Goal: Task Accomplishment & Management: Complete application form

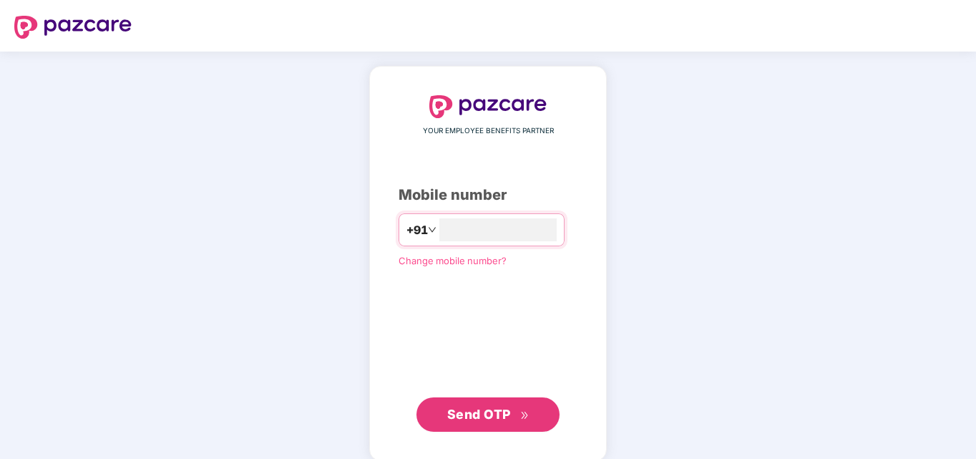
type input "**********"
click at [493, 407] on span "Send OTP" at bounding box center [479, 414] width 64 height 15
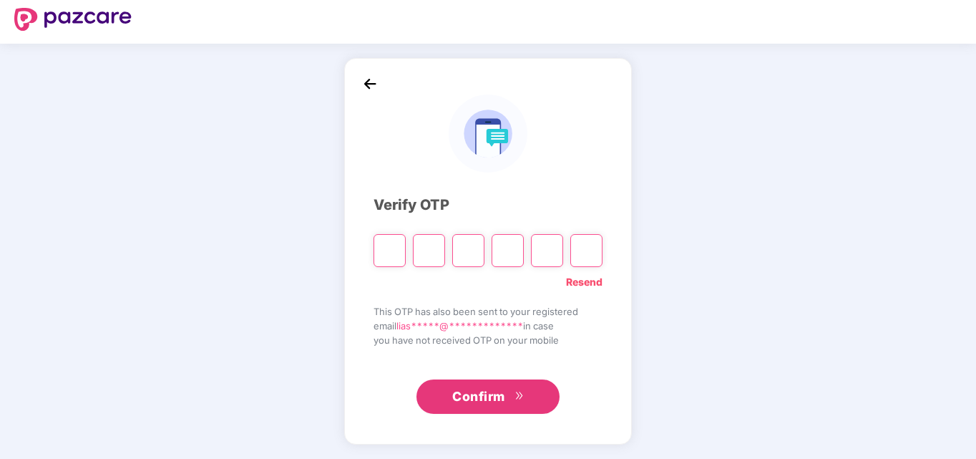
scroll to position [8, 0]
type input "*"
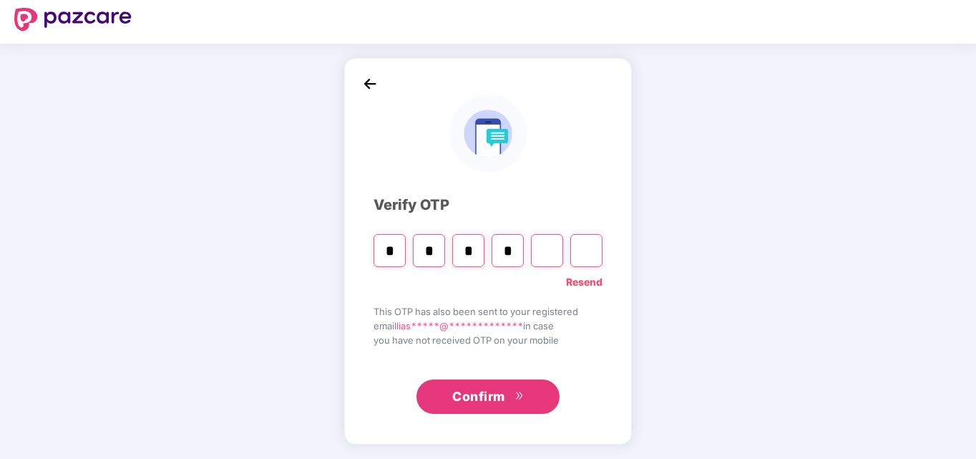
type input "*"
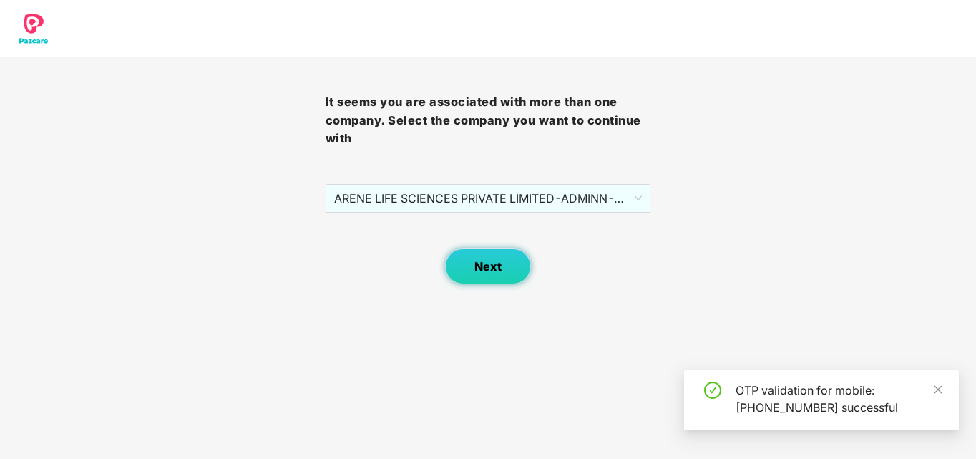
click at [498, 263] on span "Next" at bounding box center [488, 267] width 27 height 14
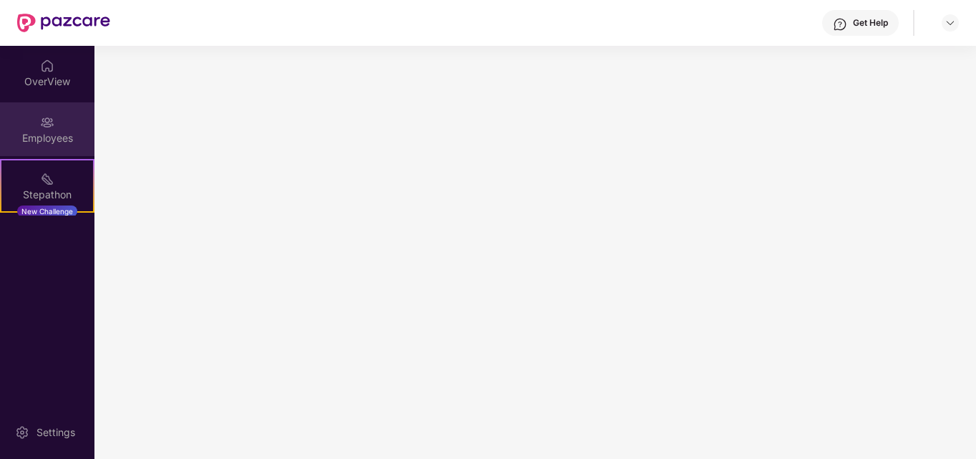
click at [52, 141] on div "Employees" at bounding box center [47, 138] width 94 height 14
click at [61, 87] on div "OverView" at bounding box center [47, 81] width 94 height 14
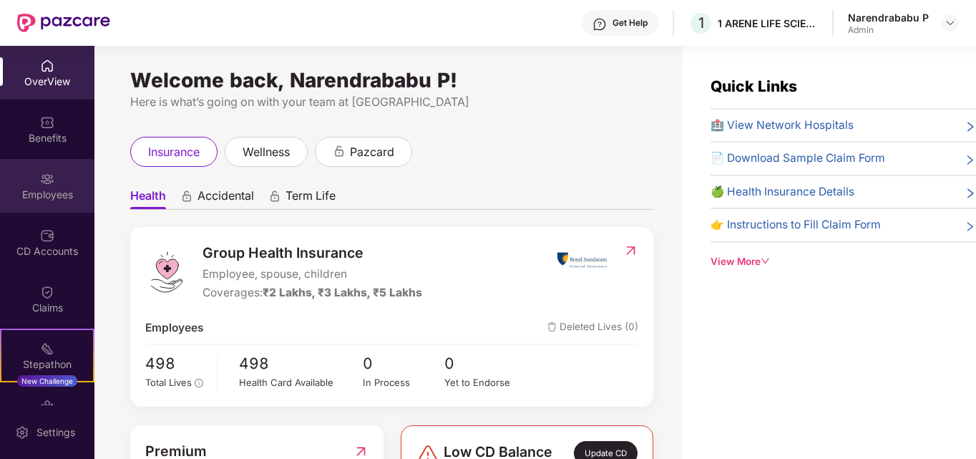
click at [49, 193] on div "Employees" at bounding box center [47, 195] width 94 height 14
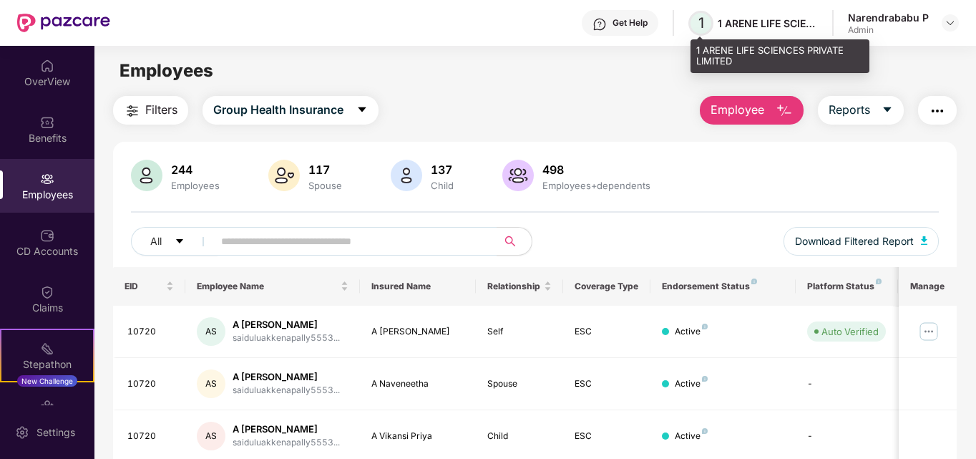
click at [707, 25] on span "1" at bounding box center [701, 23] width 25 height 25
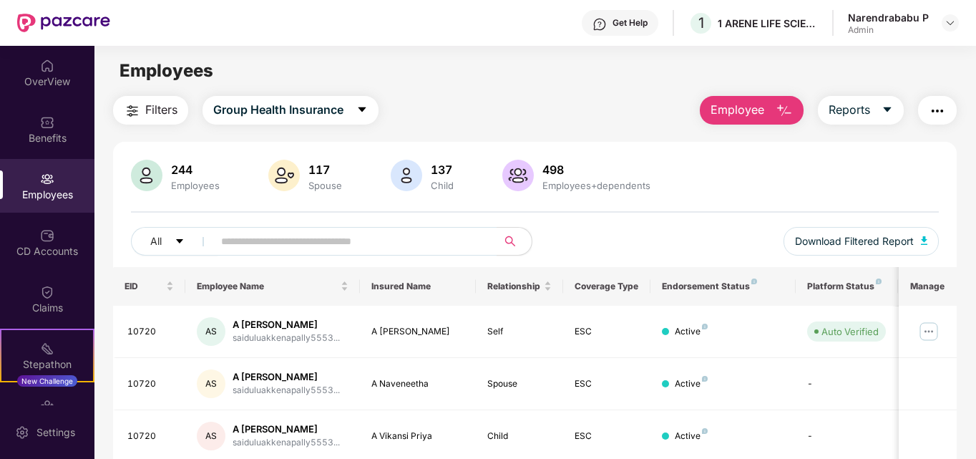
click at [754, 115] on span "Employee" at bounding box center [738, 110] width 54 height 18
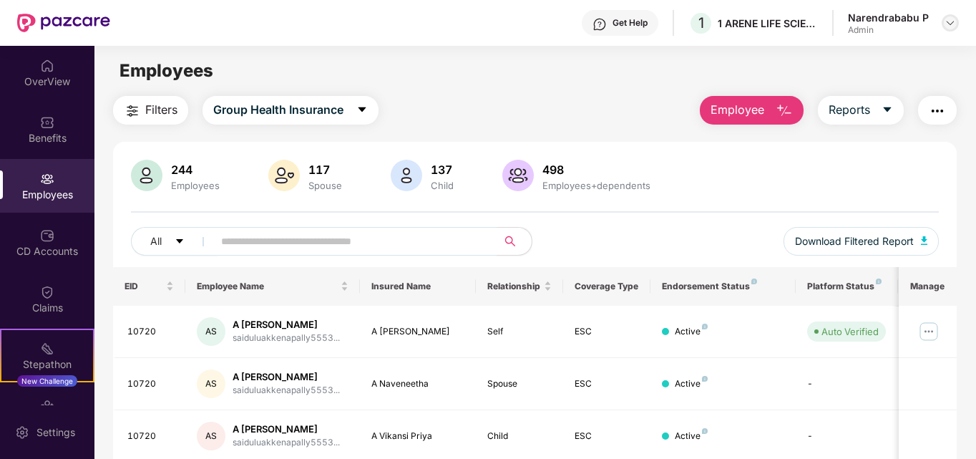
click at [949, 26] on img at bounding box center [950, 22] width 11 height 11
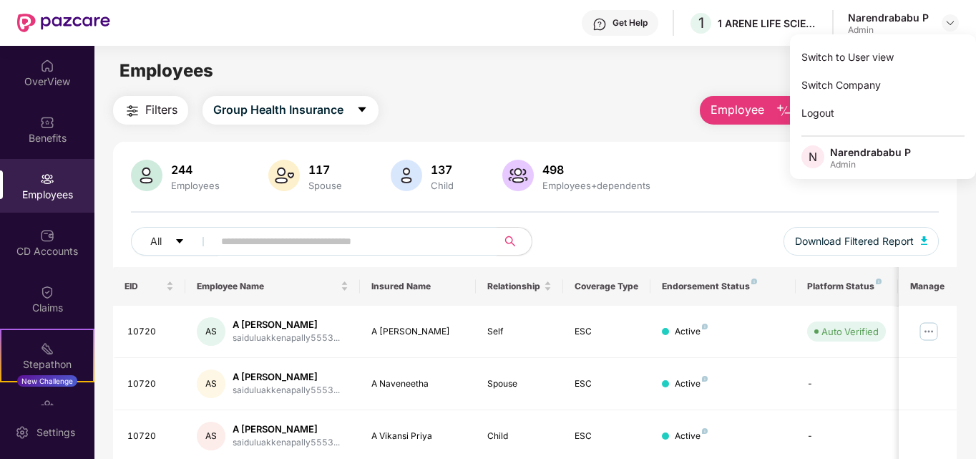
click at [617, 94] on main "Employees Filters Group Health Insurance Employee Reports 244 Employees 117 Spo…" at bounding box center [534, 275] width 881 height 459
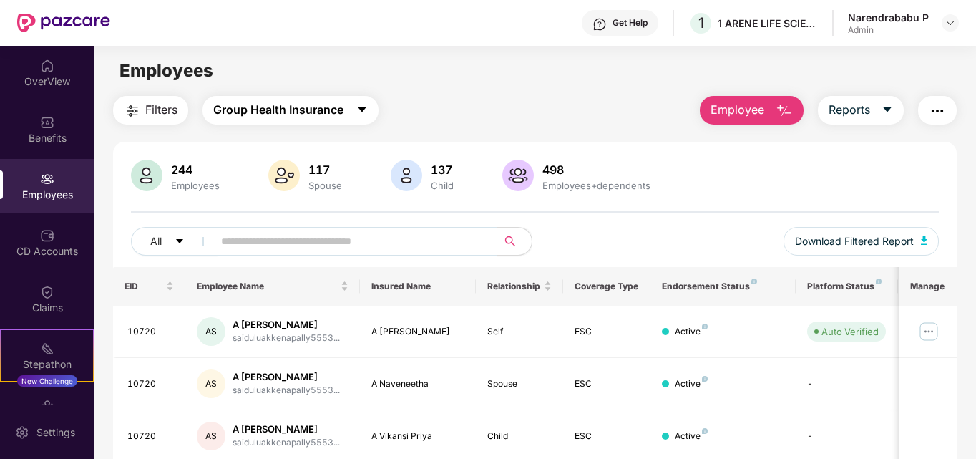
click at [367, 112] on icon "caret-down" at bounding box center [362, 109] width 11 height 11
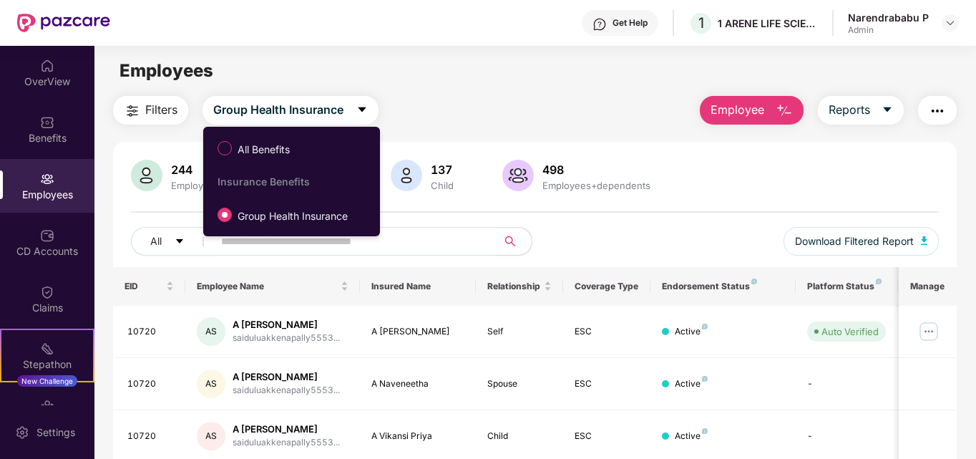
click at [457, 97] on div "Filters Group Health Insurance Employee Reports" at bounding box center [535, 110] width 845 height 29
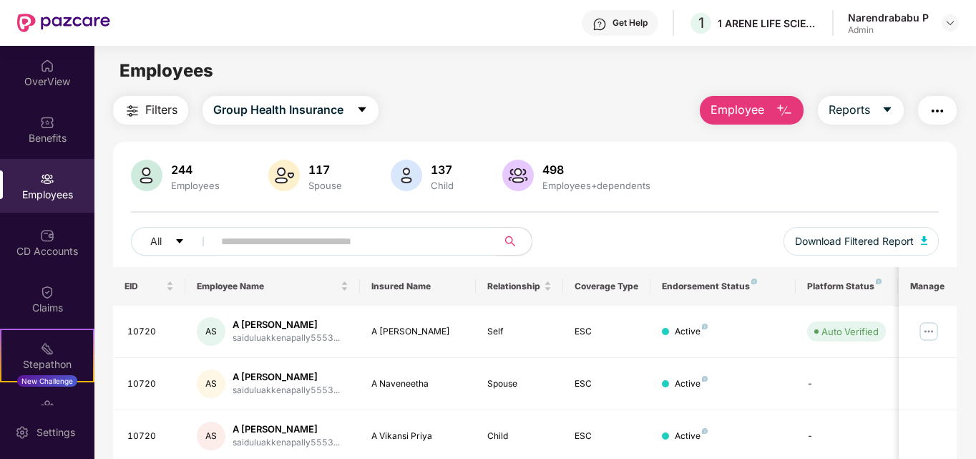
click at [155, 105] on span "Filters" at bounding box center [161, 110] width 32 height 18
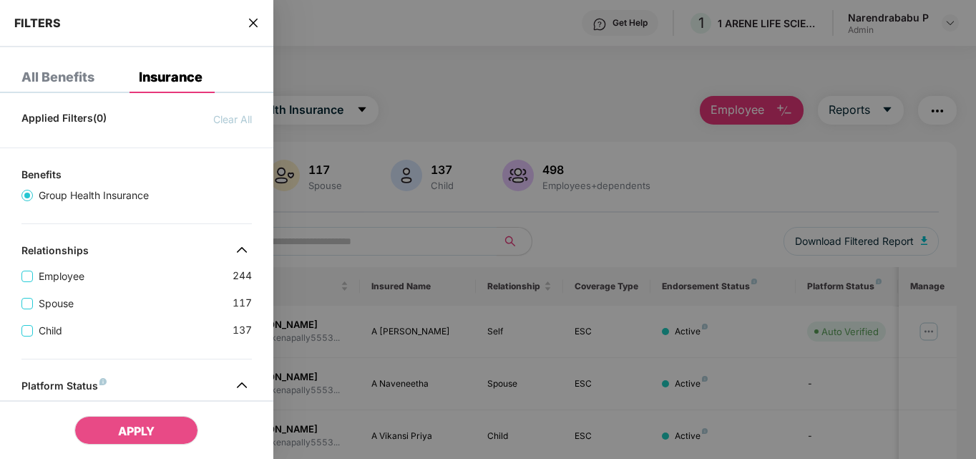
click at [73, 70] on div "All Benefits" at bounding box center [57, 77] width 73 height 14
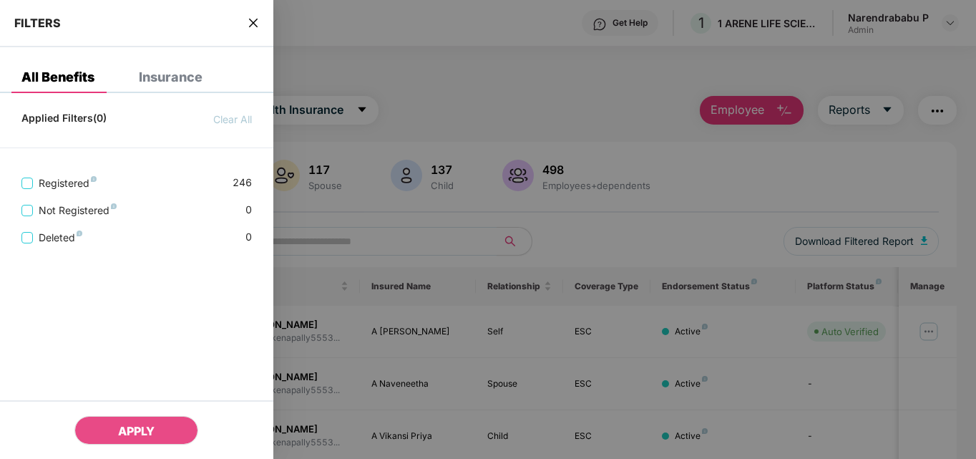
click at [176, 80] on div "Insurance" at bounding box center [171, 77] width 64 height 14
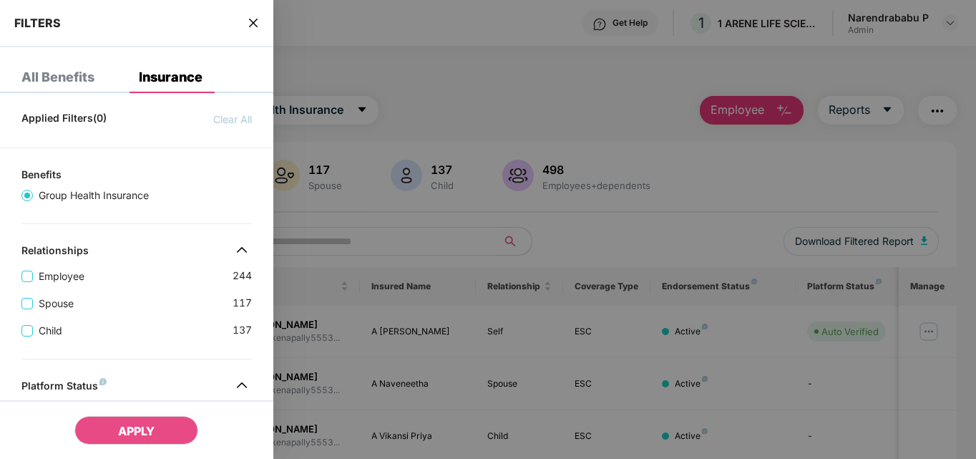
click at [438, 91] on div at bounding box center [488, 229] width 976 height 459
click at [255, 26] on icon "close" at bounding box center [253, 22] width 11 height 11
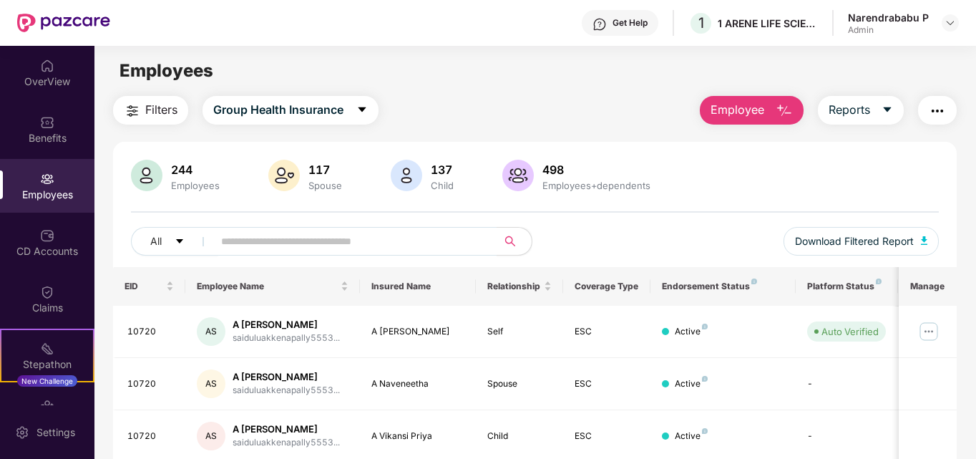
click at [942, 122] on button "button" at bounding box center [937, 110] width 39 height 29
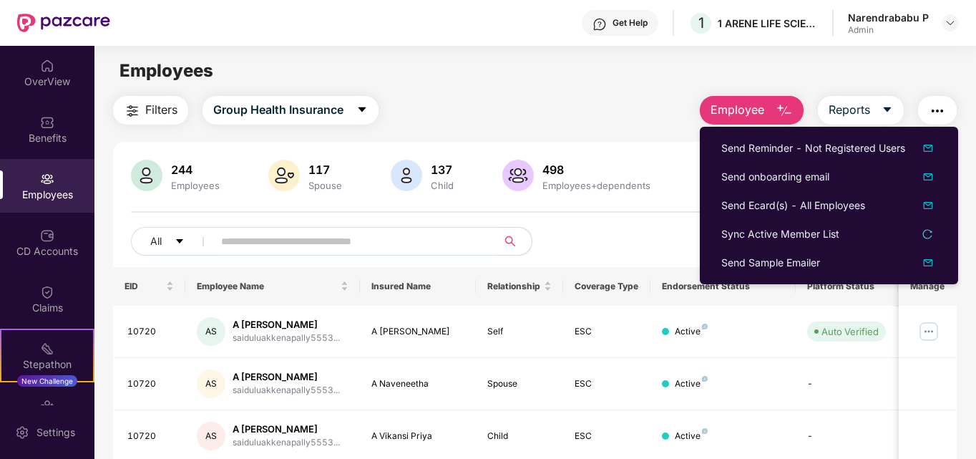
click at [588, 112] on div "Filters Group Health Insurance Employee Reports" at bounding box center [535, 110] width 845 height 29
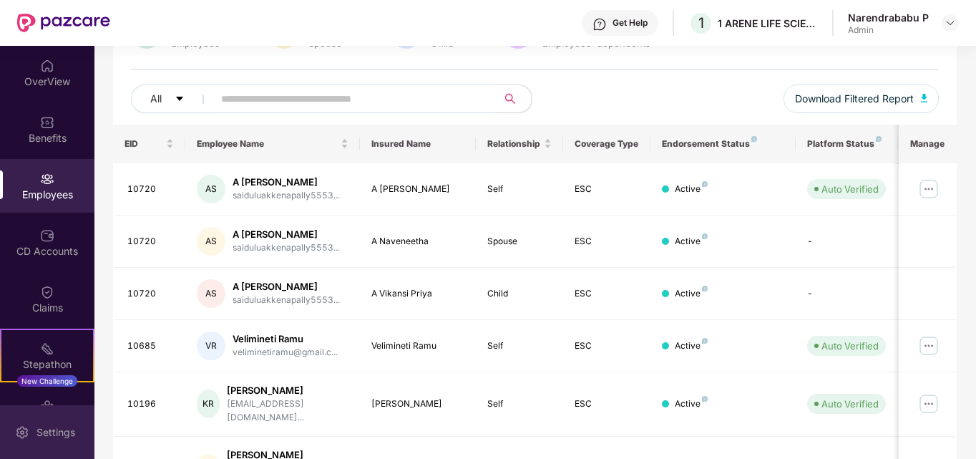
scroll to position [143, 0]
click at [72, 432] on div "Settings" at bounding box center [55, 432] width 47 height 14
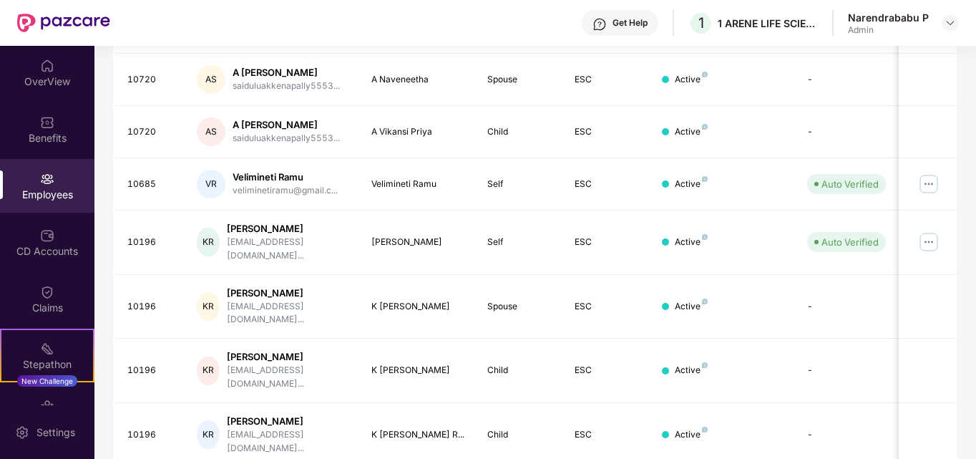
scroll to position [358, 0]
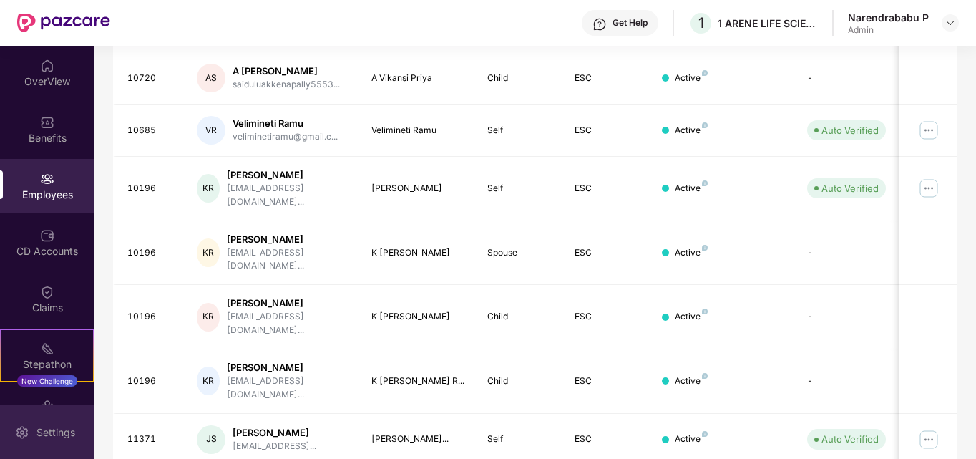
click at [44, 436] on div "Settings" at bounding box center [55, 432] width 47 height 14
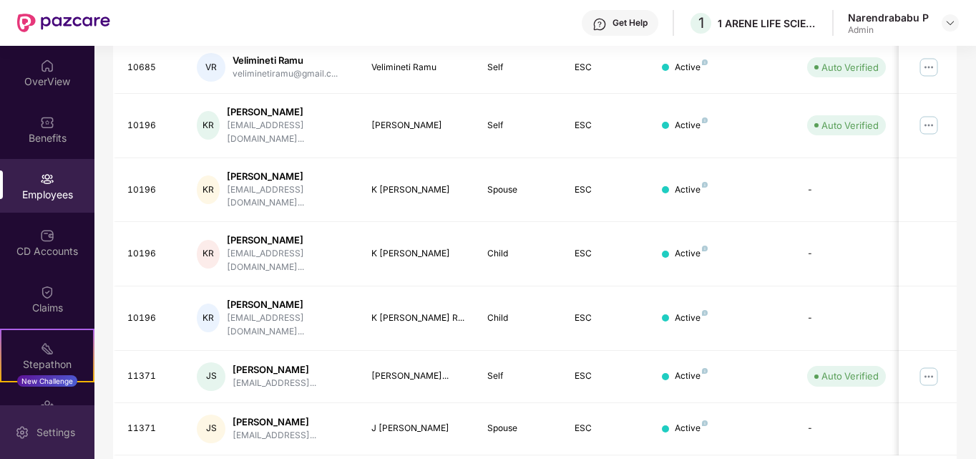
click at [19, 437] on img at bounding box center [22, 432] width 14 height 14
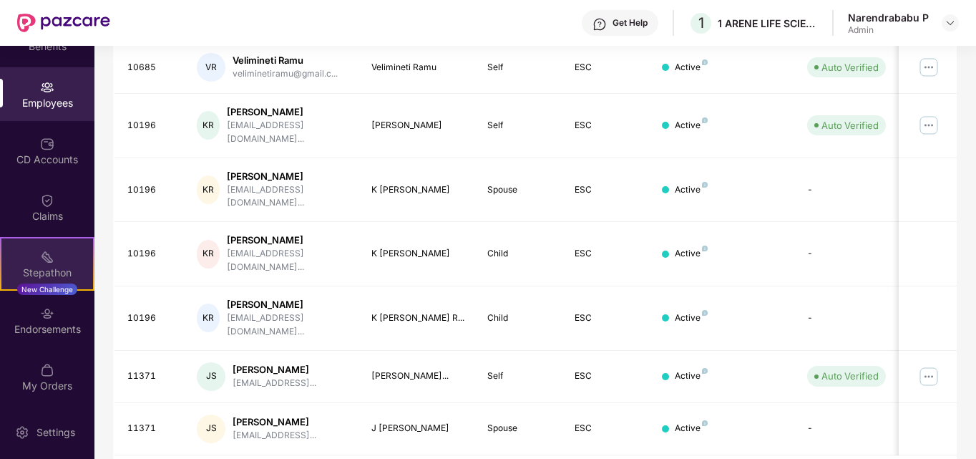
scroll to position [93, 0]
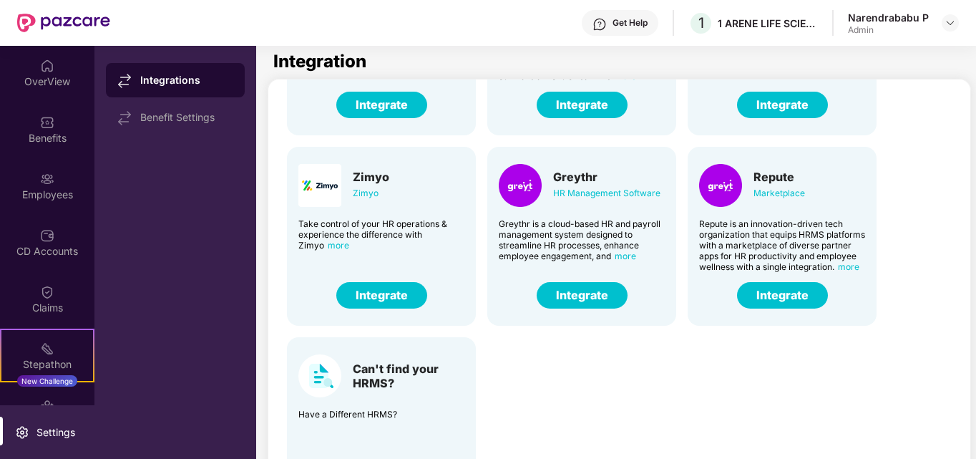
click at [19, 427] on img at bounding box center [22, 432] width 14 height 14
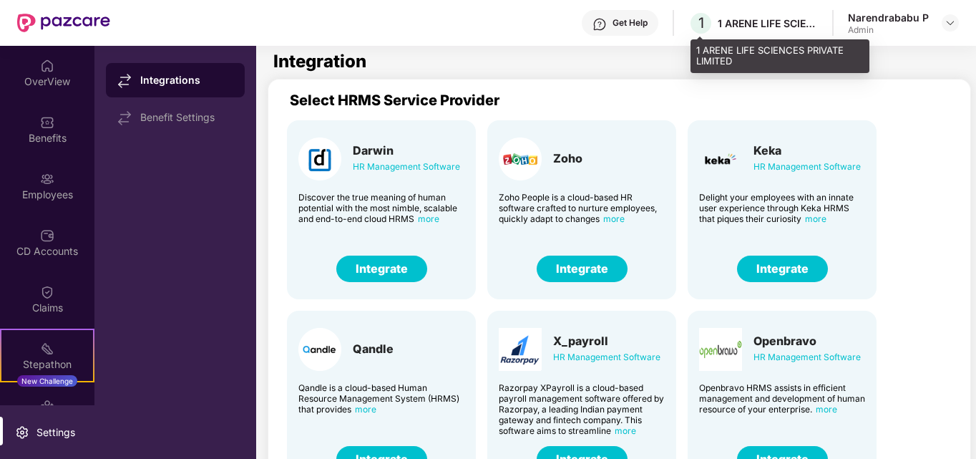
click at [722, 21] on div "1 ARENE LIFE SCIENCES PRIVATE LIMITED" at bounding box center [768, 23] width 100 height 14
click at [702, 55] on div "1 ARENE LIFE SCIENCES PRIVATE LIMITED" at bounding box center [780, 56] width 179 height 34
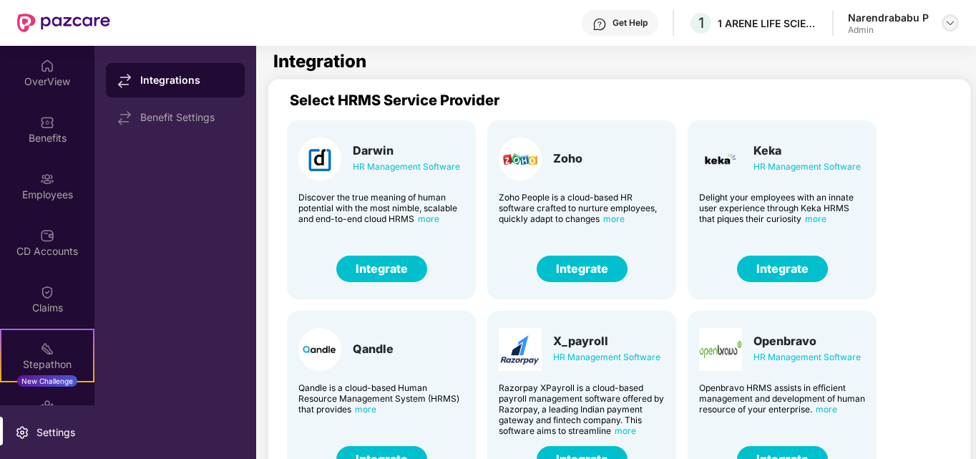
click at [948, 22] on img at bounding box center [950, 22] width 11 height 11
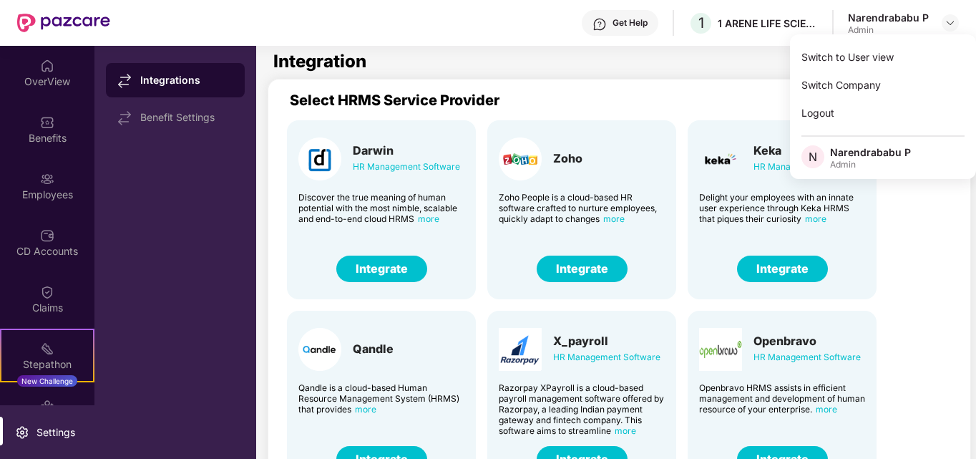
click at [734, 78] on section "Integration Select HRMS Service Provider Darwin HR Management Software Discover…" at bounding box center [608, 275] width 704 height 459
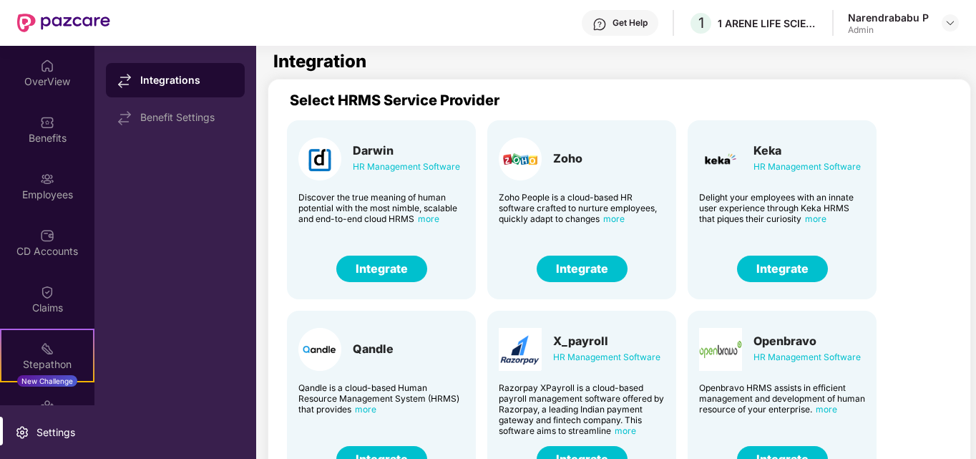
click at [60, 429] on div "Settings" at bounding box center [55, 432] width 47 height 14
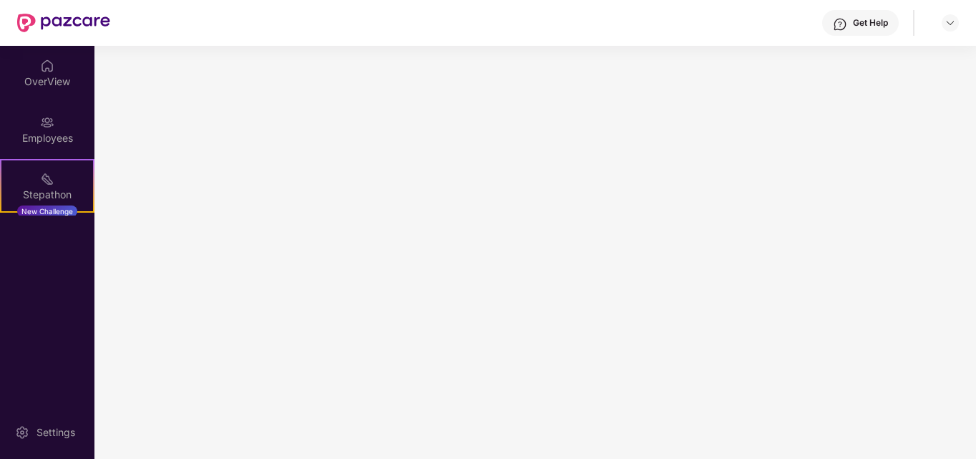
click at [573, 69] on main at bounding box center [535, 252] width 882 height 413
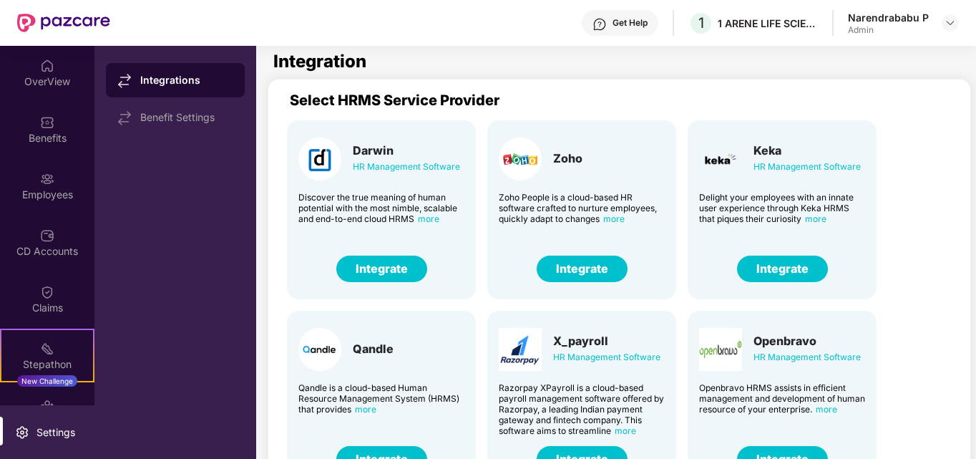
click at [757, 68] on div "Integration" at bounding box center [616, 61] width 687 height 17
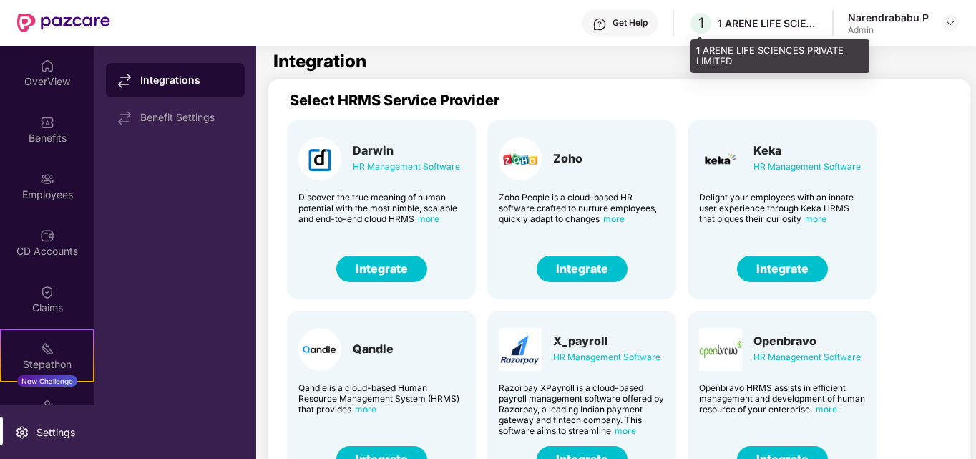
click at [813, 30] on div "1 1 ARENE LIFE SCIENCES PRIVATE LIMITED" at bounding box center [754, 23] width 130 height 25
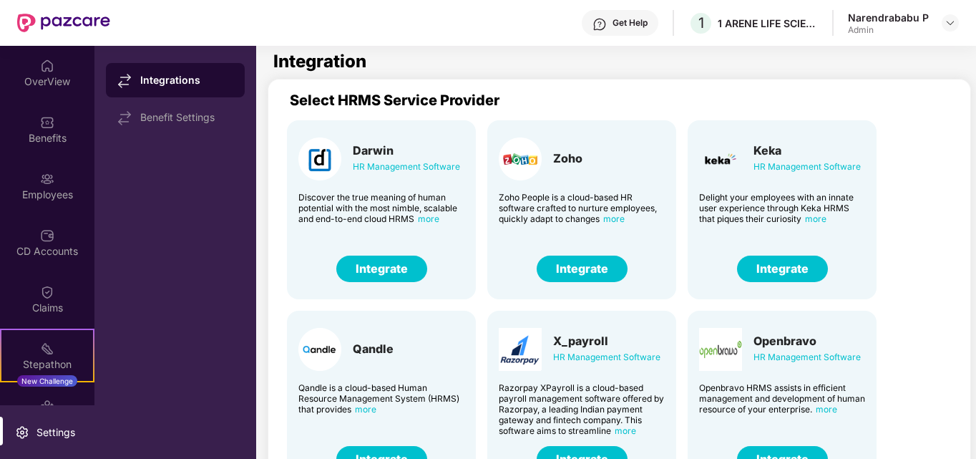
click at [913, 24] on div "Admin" at bounding box center [888, 29] width 81 height 11
click at [946, 26] on img at bounding box center [950, 22] width 11 height 11
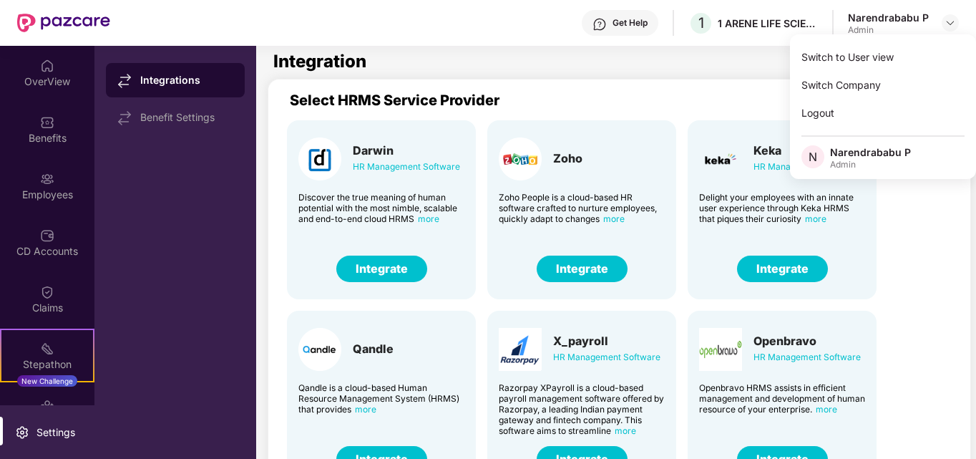
click at [828, 158] on div "N" at bounding box center [816, 157] width 29 height 25
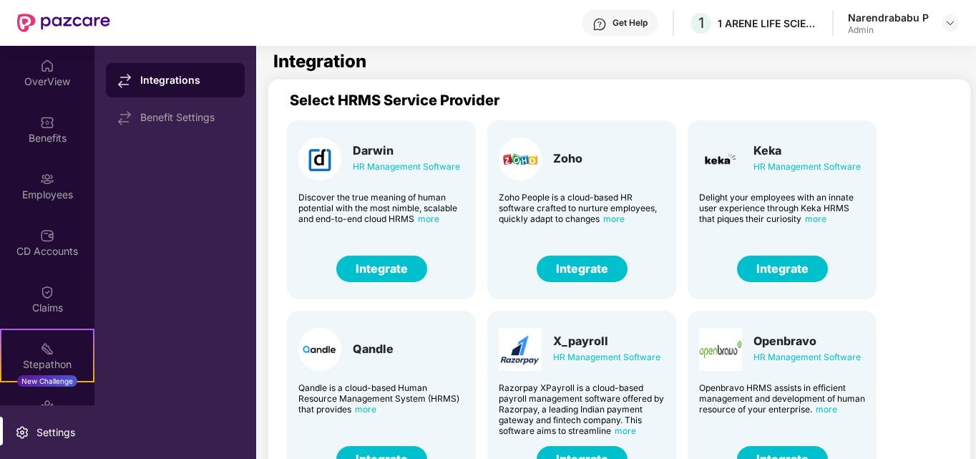
click at [657, 68] on div "Integration" at bounding box center [616, 61] width 687 height 17
click at [238, 33] on div "Get Help 1 1 ARENE LIFE SCIENCES PRIVATE LIMITED Narendrababu P Admin" at bounding box center [534, 23] width 849 height 46
click at [595, 63] on div "Integration" at bounding box center [616, 61] width 687 height 17
click at [59, 200] on div "Employees" at bounding box center [47, 195] width 94 height 14
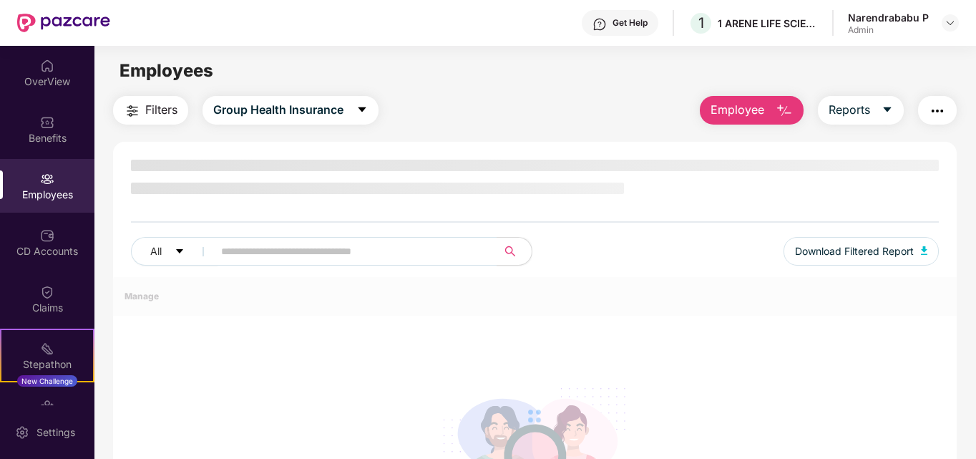
click at [936, 114] on img "button" at bounding box center [937, 110] width 17 height 17
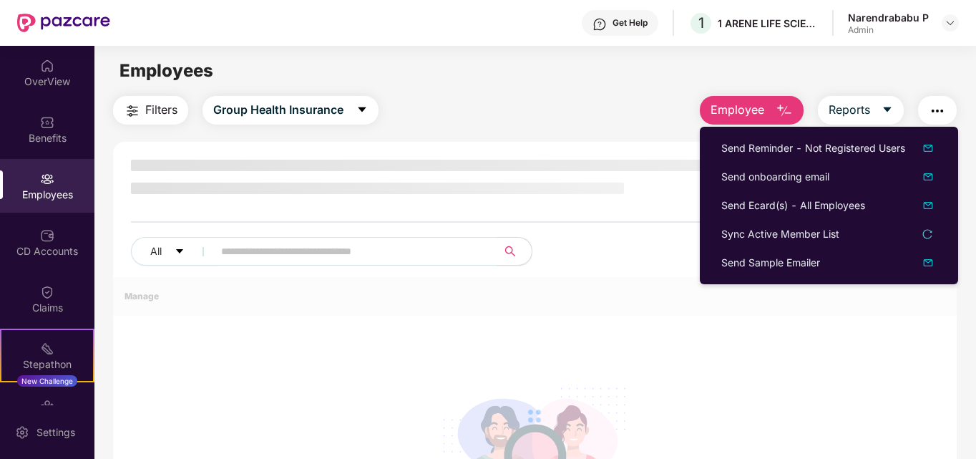
click at [609, 125] on div "Filters Group Health Insurance Employee Reports All Download Filtered Report Ma…" at bounding box center [535, 351] width 845 height 510
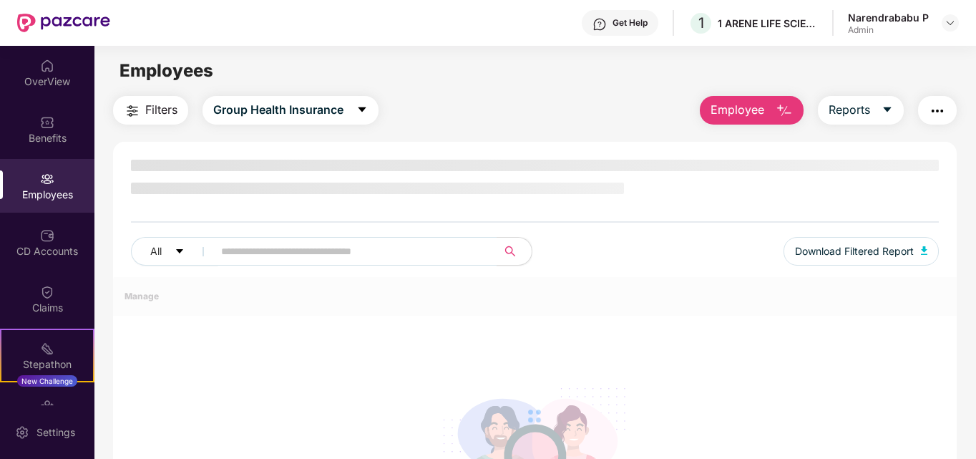
click at [741, 112] on span "Employee" at bounding box center [738, 110] width 54 height 18
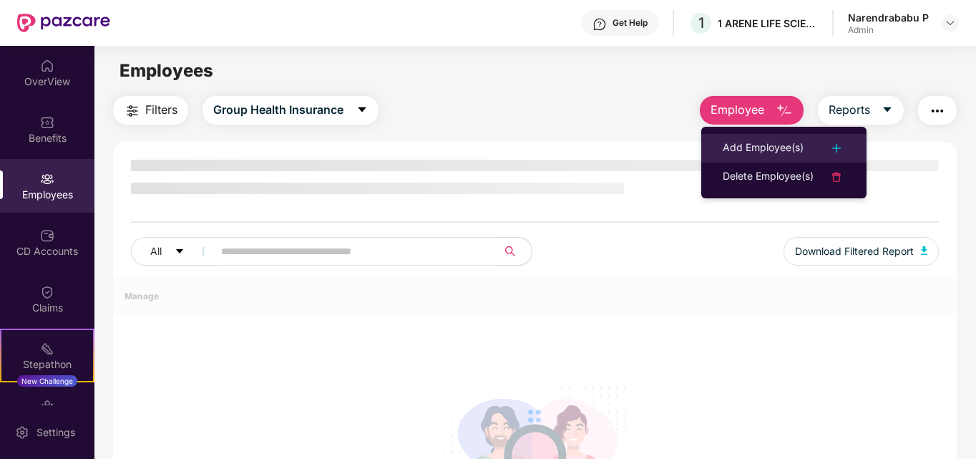
click at [790, 145] on div "Add Employee(s)" at bounding box center [763, 148] width 81 height 17
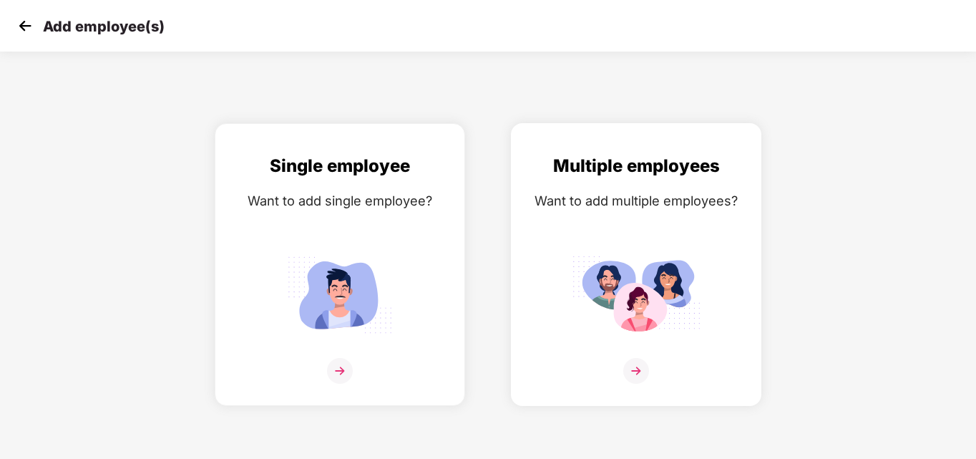
click at [636, 369] on img at bounding box center [637, 371] width 26 height 26
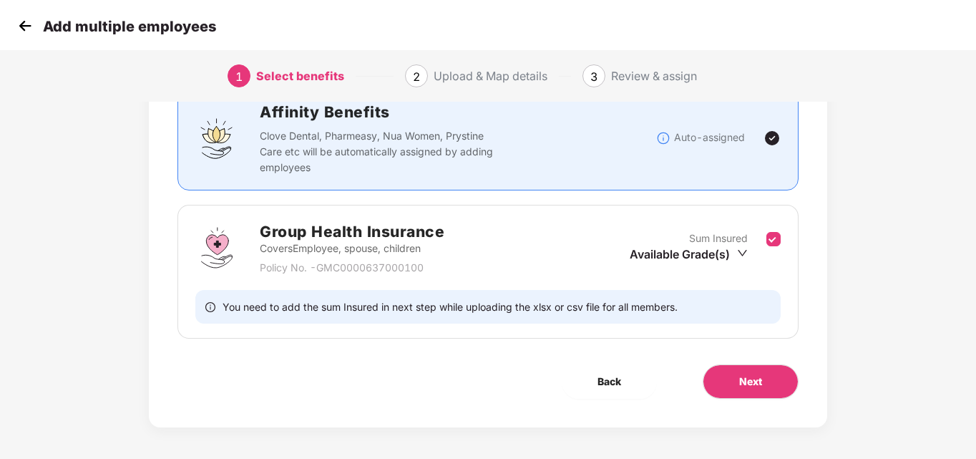
scroll to position [118, 0]
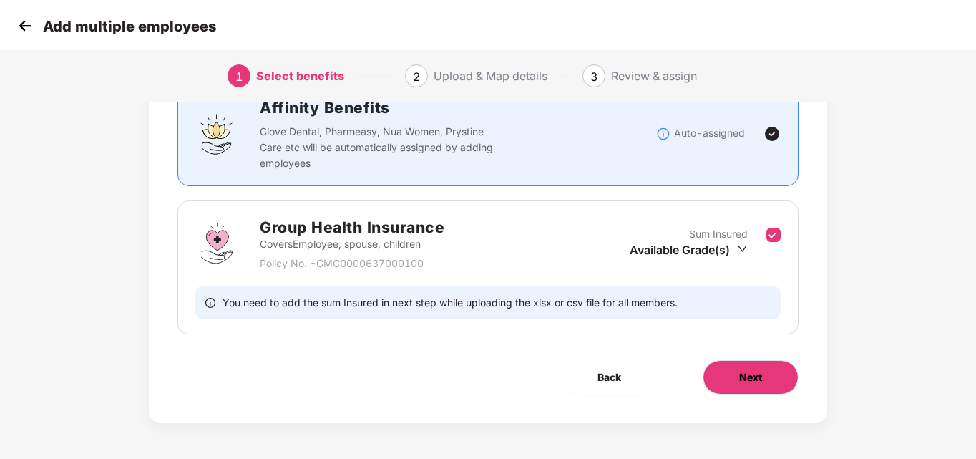
click at [782, 387] on button "Next" at bounding box center [751, 377] width 96 height 34
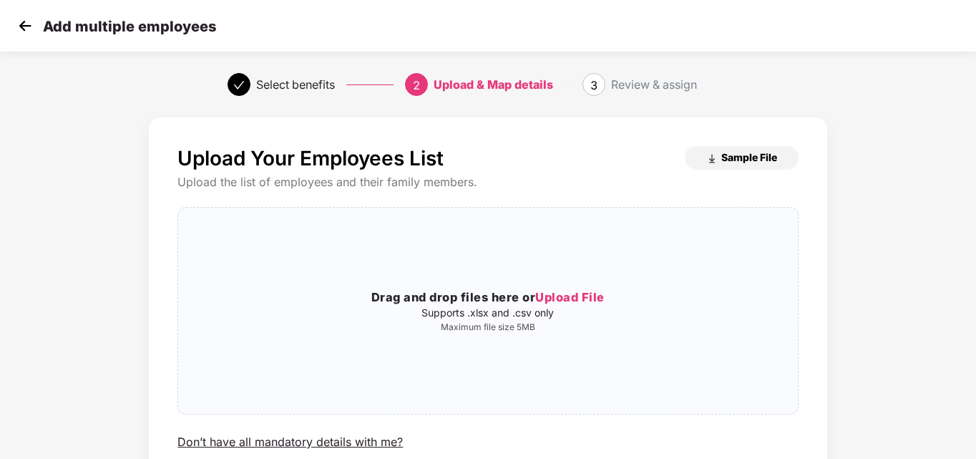
click at [745, 156] on span "Sample File" at bounding box center [750, 157] width 56 height 14
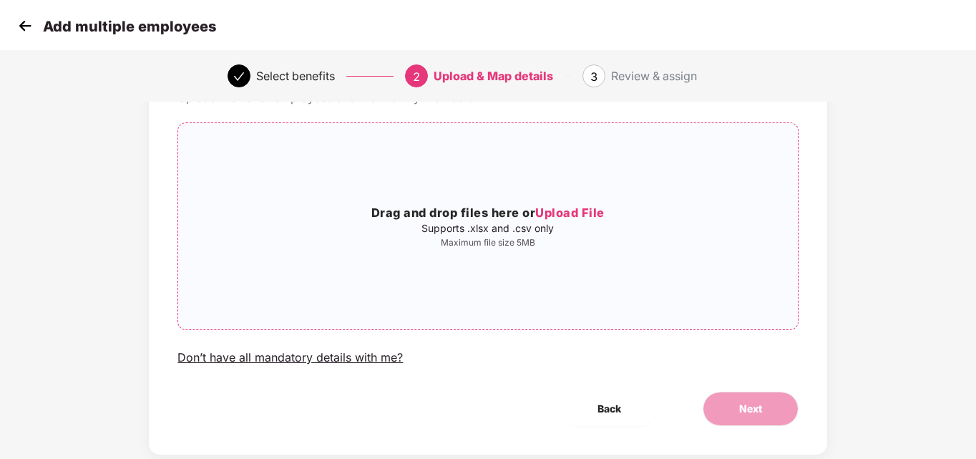
scroll to position [116, 0]
